Goal: Task Accomplishment & Management: Manage account settings

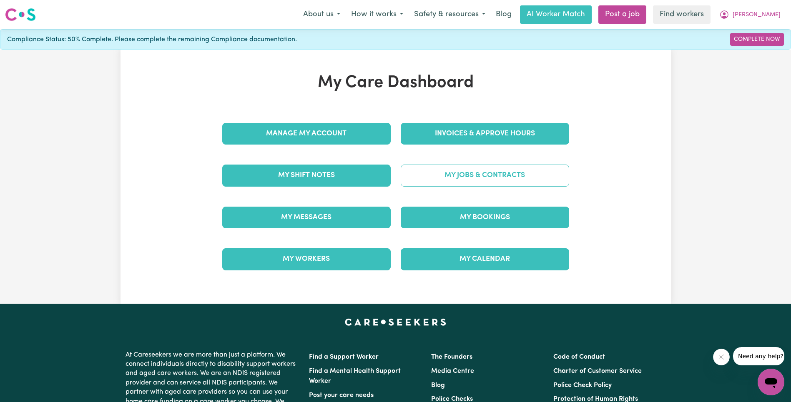
click at [445, 177] on link "My Jobs & Contracts" at bounding box center [485, 176] width 168 height 22
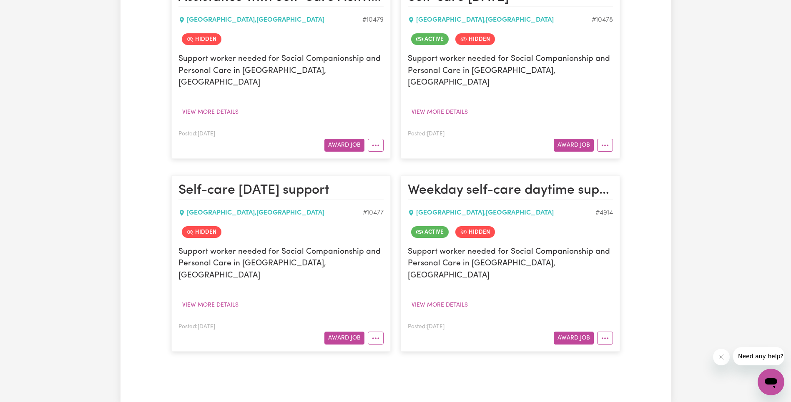
scroll to position [334, 0]
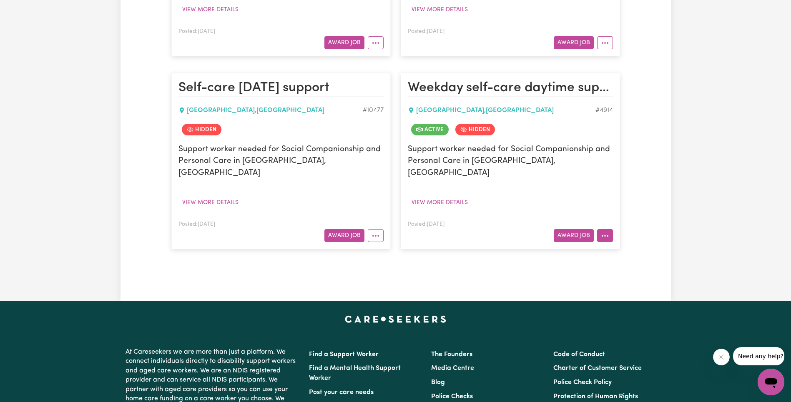
click at [609, 229] on button "More options" at bounding box center [605, 235] width 16 height 13
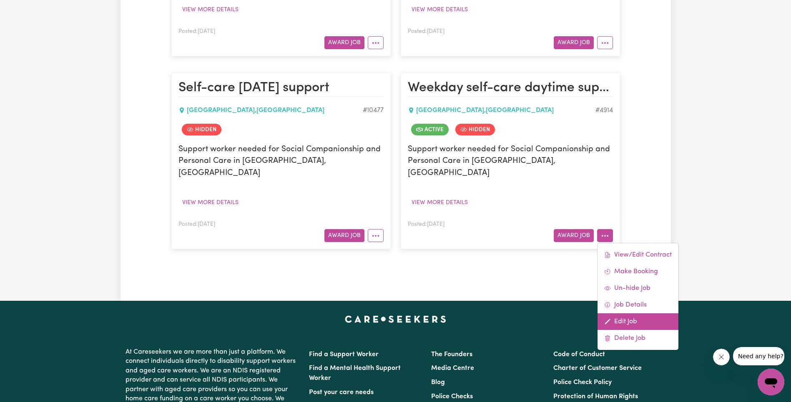
click at [634, 314] on link "Edit Job" at bounding box center [638, 322] width 81 height 17
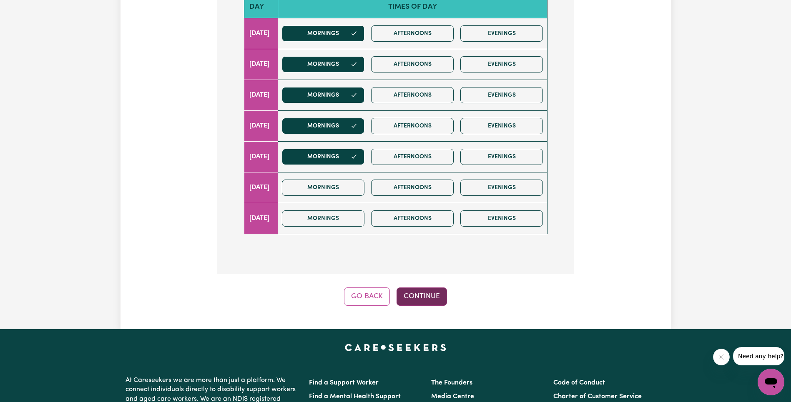
click at [426, 293] on button "Continue" at bounding box center [422, 297] width 50 height 18
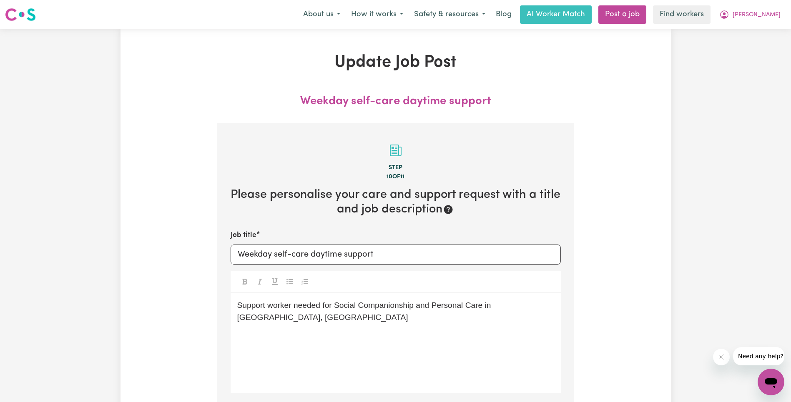
click at [773, 0] on nav "Menu About us How it works Safety & resources Blog AI Worker Match Post a job F…" at bounding box center [395, 14] width 791 height 29
click at [770, 9] on button "[PERSON_NAME]" at bounding box center [750, 15] width 72 height 18
click at [754, 48] on link "Logout" at bounding box center [753, 48] width 66 height 16
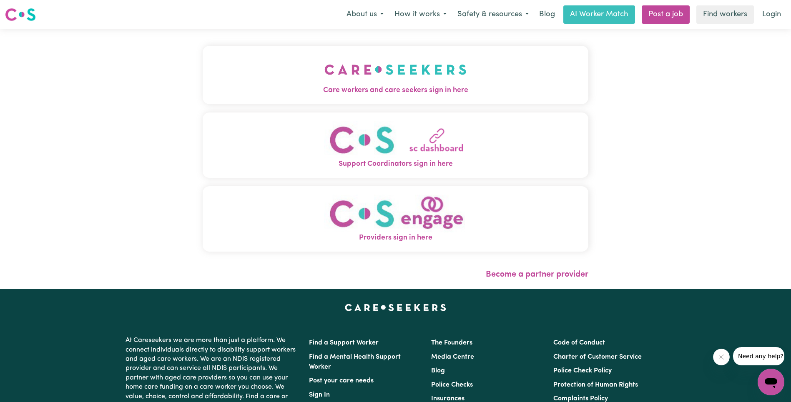
click at [324, 73] on img "Care workers and care seekers sign in here" at bounding box center [395, 69] width 142 height 31
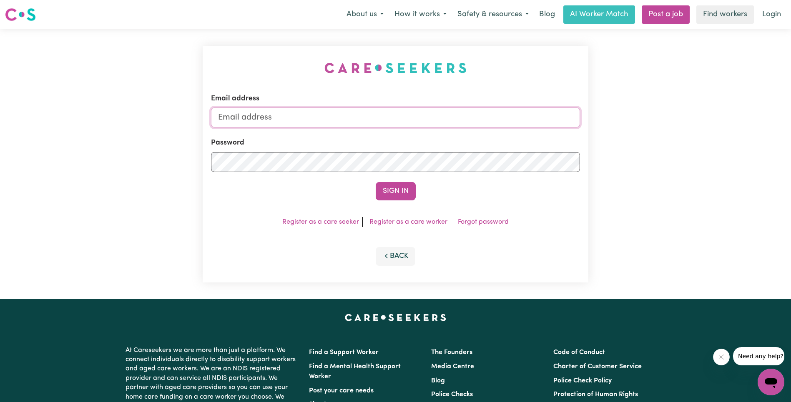
click at [403, 119] on input "Email address" at bounding box center [395, 118] width 369 height 20
paste input "[EMAIL_ADDRESS][DOMAIN_NAME]"
type input "superuser~[EMAIL_ADDRESS][DOMAIN_NAME]"
click at [403, 188] on button "Sign In" at bounding box center [396, 191] width 40 height 18
